Goal: Task Accomplishment & Management: Use online tool/utility

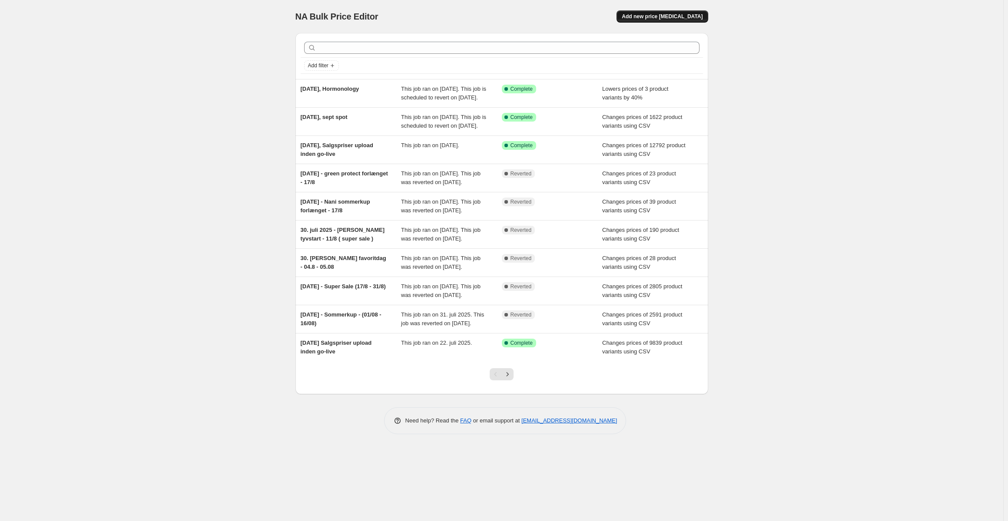
click at [654, 13] on button "Add new price [MEDICAL_DATA]" at bounding box center [661, 16] width 91 height 12
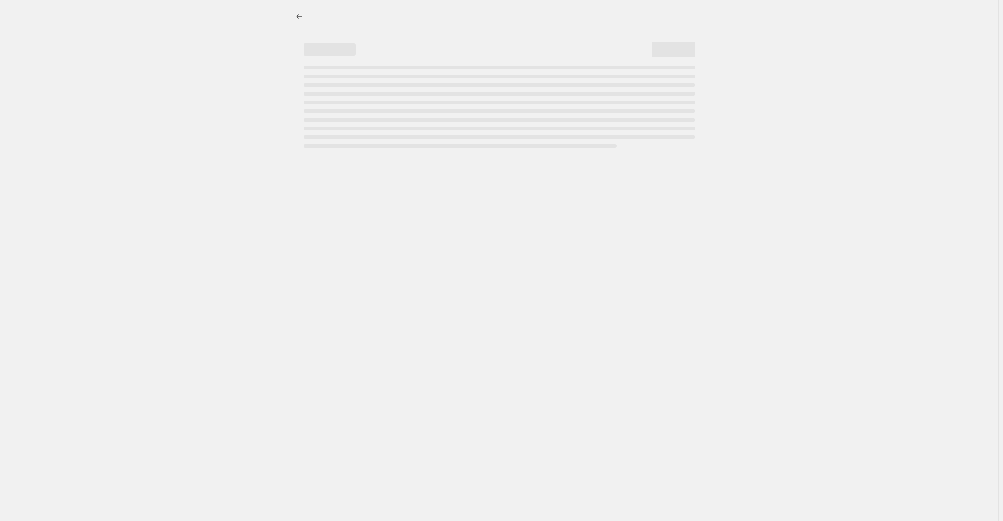
select select "percentage"
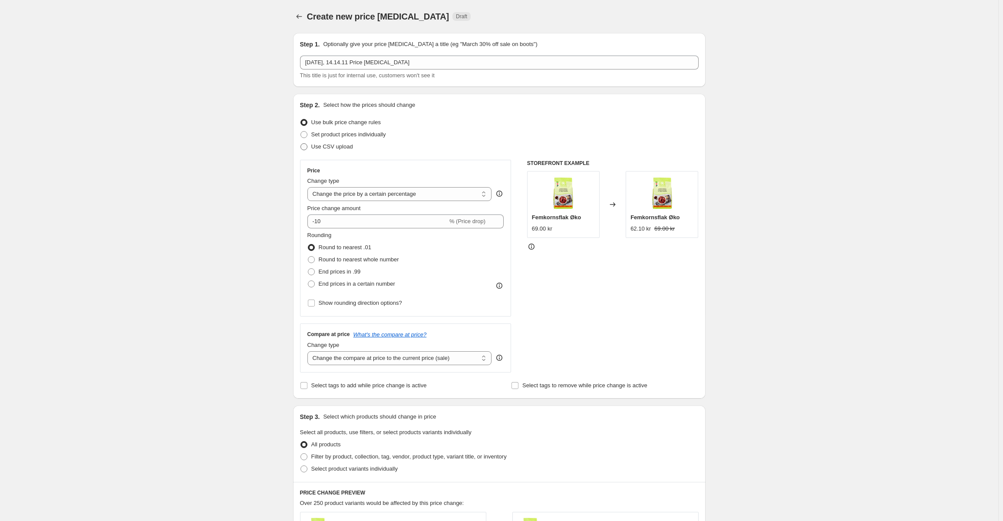
click at [332, 148] on span "Use CSV upload" at bounding box center [332, 146] width 42 height 7
click at [301, 144] on input "Use CSV upload" at bounding box center [301, 143] width 0 height 0
radio input "true"
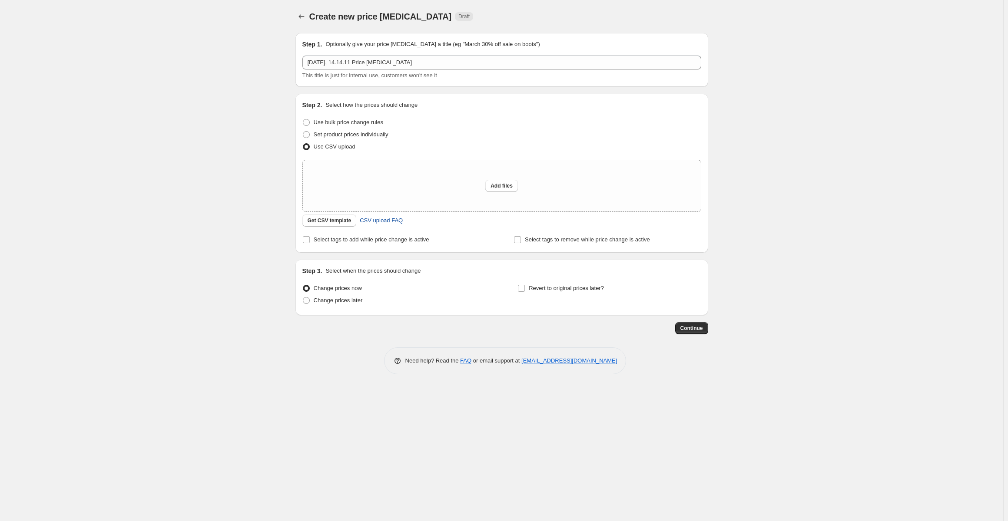
click at [374, 223] on span "CSV upload FAQ" at bounding box center [381, 220] width 43 height 9
click at [315, 224] on span "Get CSV template" at bounding box center [330, 220] width 44 height 7
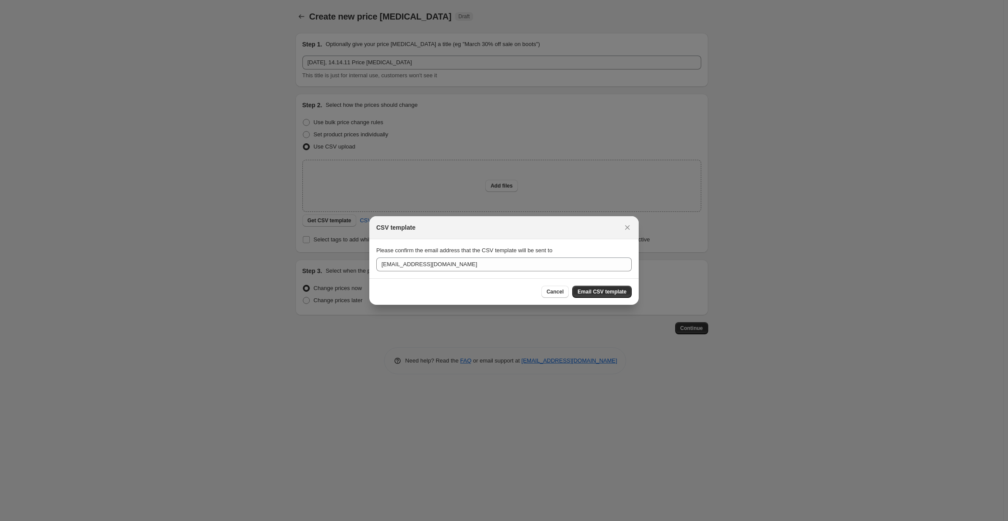
click at [584, 283] on div "Cancel Email CSV template" at bounding box center [503, 291] width 269 height 26
click at [594, 292] on span "Email CSV template" at bounding box center [601, 291] width 49 height 7
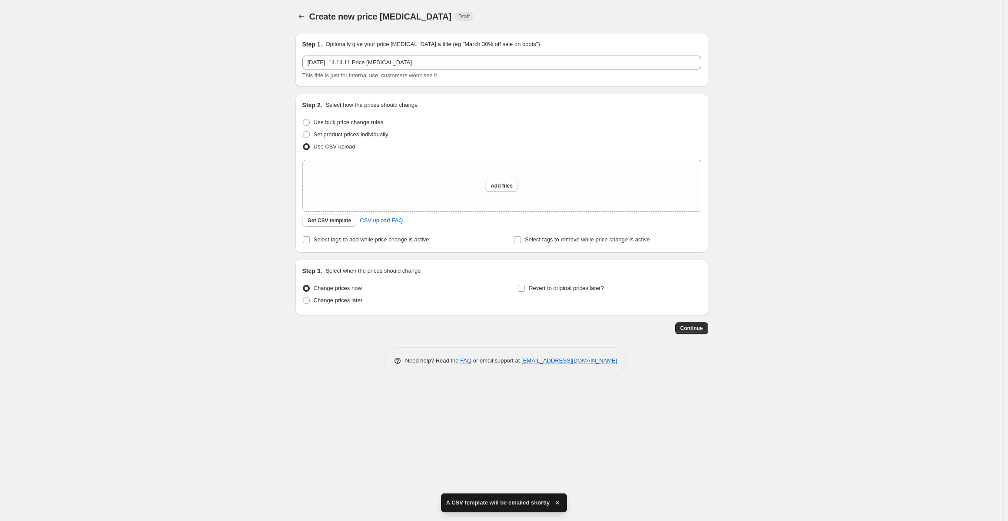
drag, startPoint x: 178, startPoint y: 241, endPoint x: 194, endPoint y: 269, distance: 32.1
click at [179, 241] on div "Create new price change job. This page is ready Create new price change job Dra…" at bounding box center [501, 260] width 1003 height 521
